Goal: Find specific page/section: Find specific page/section

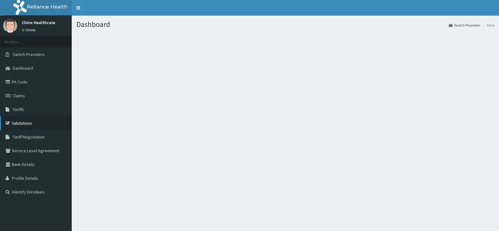
click at [21, 123] on link "Validations" at bounding box center [36, 123] width 72 height 14
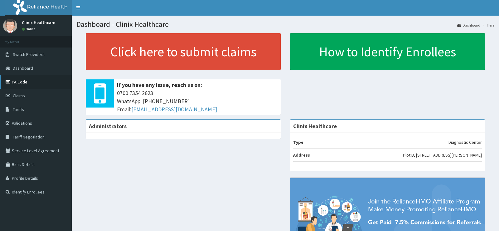
click at [16, 80] on link "PA Code" at bounding box center [36, 82] width 72 height 14
